Goal: Information Seeking & Learning: Learn about a topic

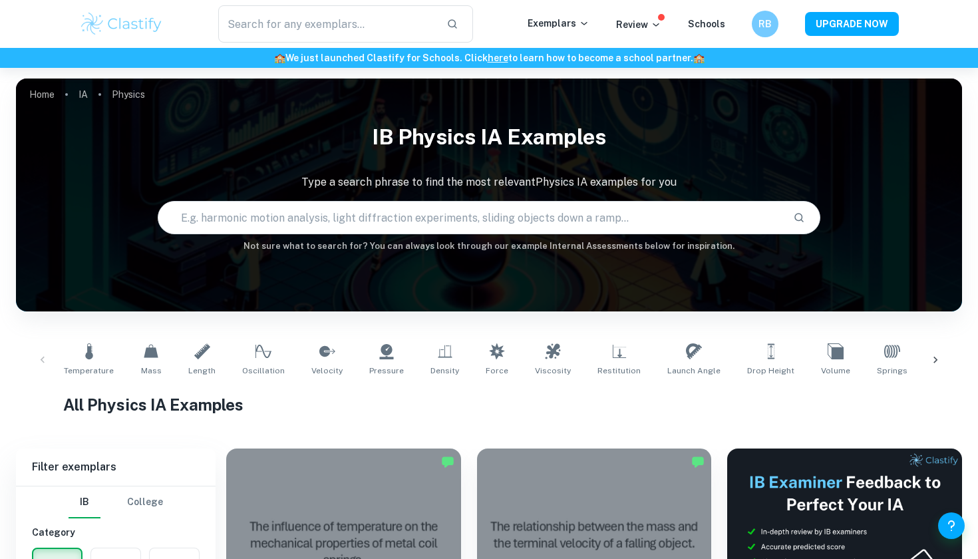
click at [934, 367] on div at bounding box center [936, 360] width 32 height 44
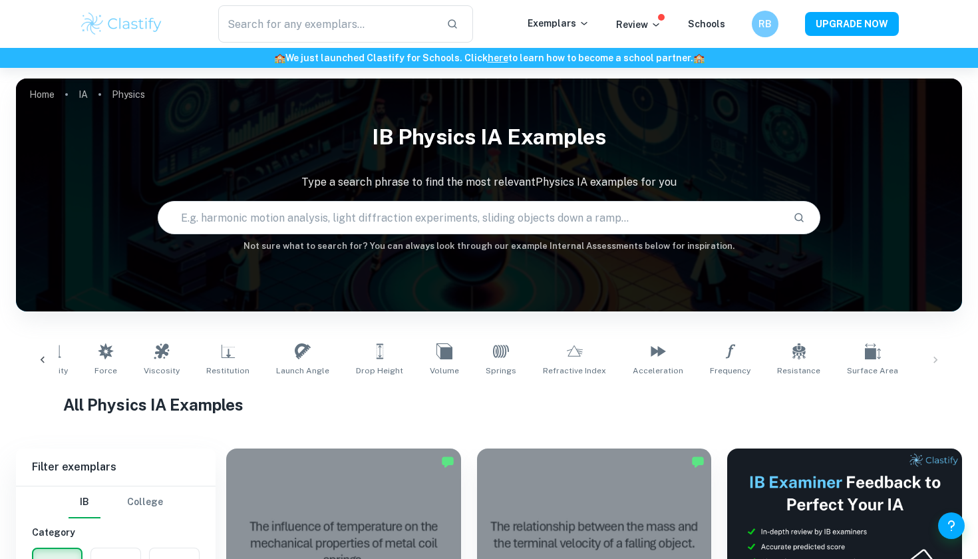
click at [940, 358] on div "Temperature Mass Length Oscillation Velocity Pressure Density Force Viscosity R…" at bounding box center [489, 360] width 925 height 44
click at [930, 358] on div "Temperature Mass Length Oscillation Velocity Pressure Density Force Viscosity R…" at bounding box center [489, 360] width 925 height 44
click at [278, 214] on input "text" at bounding box center [470, 217] width 624 height 37
type input "friction"
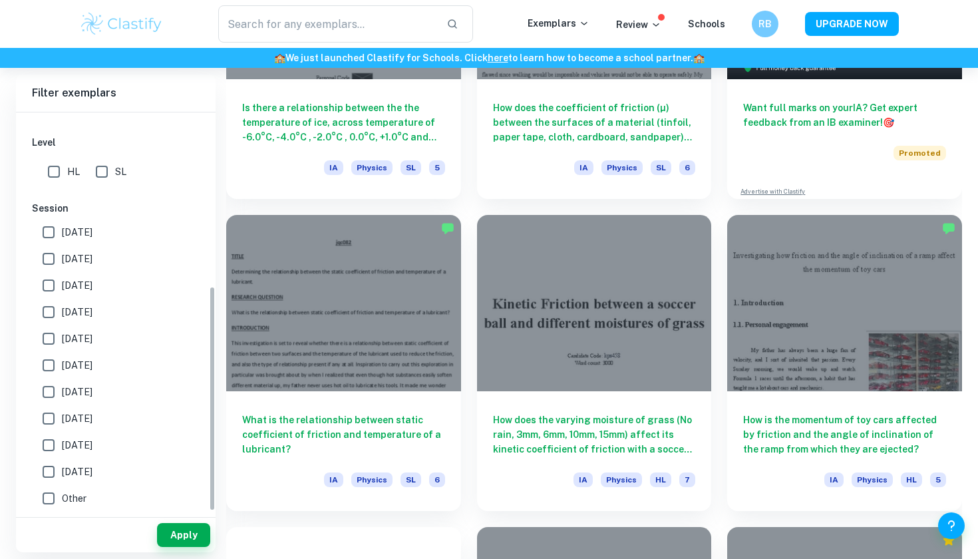
scroll to position [307, 0]
drag, startPoint x: 45, startPoint y: 239, endPoint x: 45, endPoint y: 261, distance: 22.0
click at [45, 239] on input "[DATE]" at bounding box center [48, 232] width 27 height 27
checkbox input "true"
click at [45, 261] on input "[DATE]" at bounding box center [48, 259] width 27 height 27
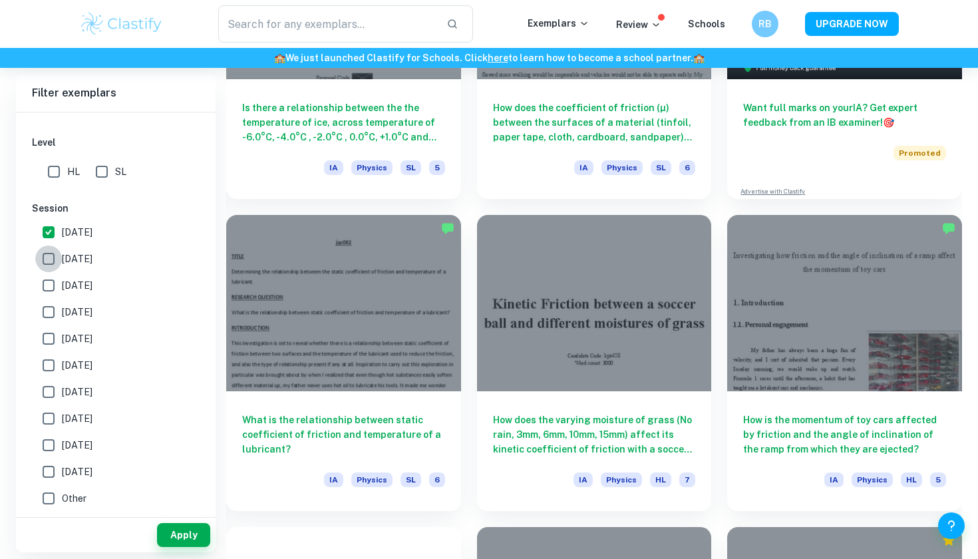
checkbox input "true"
click at [193, 535] on button "Apply" at bounding box center [183, 535] width 53 height 24
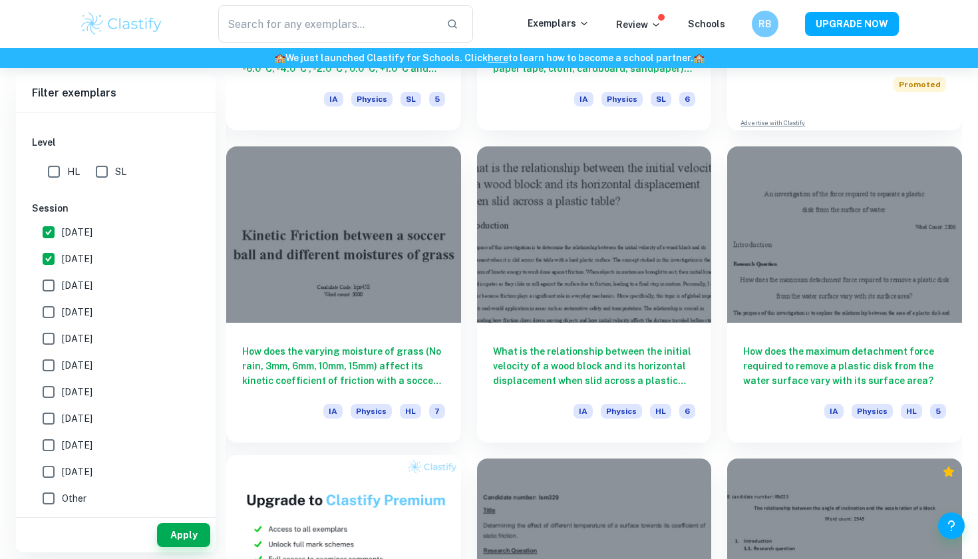
scroll to position [615, 0]
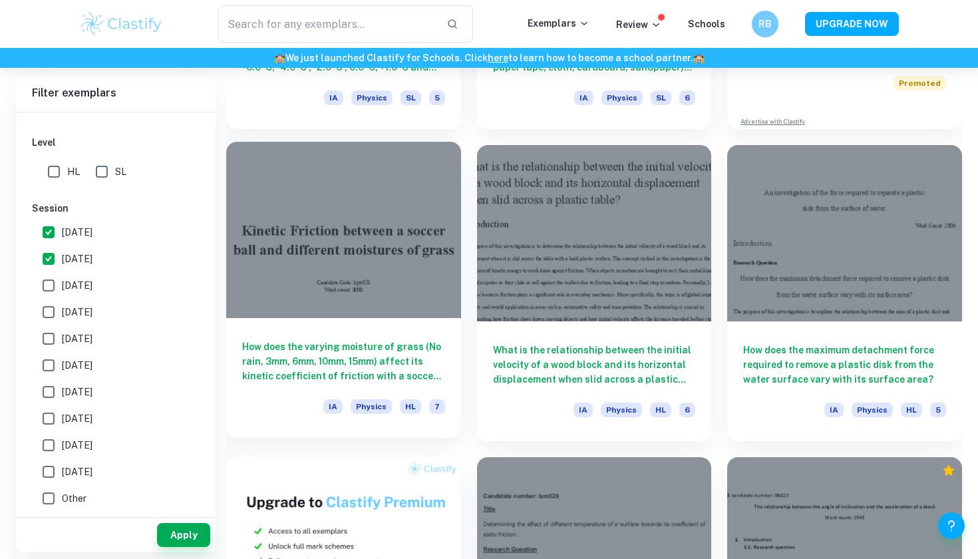
click at [400, 272] on div at bounding box center [343, 230] width 235 height 176
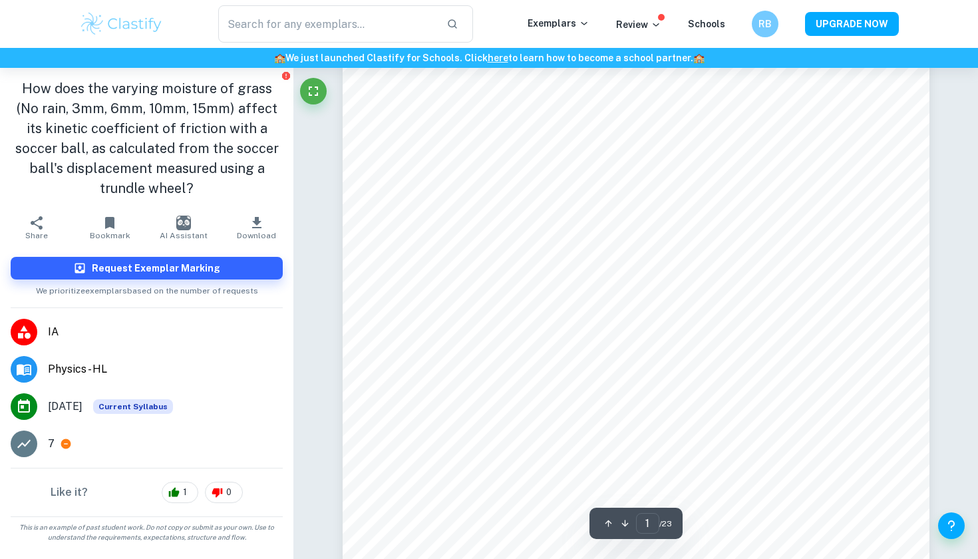
scroll to position [31, 0]
